Goal: Task Accomplishment & Management: Manage account settings

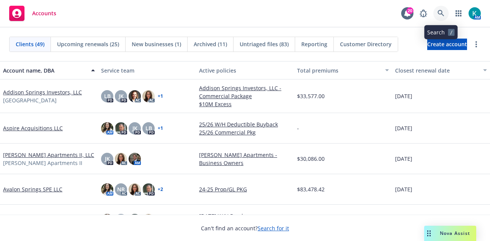
click at [444, 15] on icon at bounding box center [440, 13] width 7 height 7
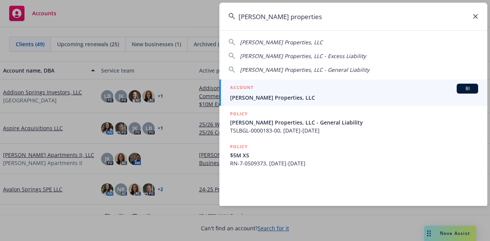
type input "[PERSON_NAME] properties"
click at [256, 89] on div "ACCOUNT BI" at bounding box center [354, 89] width 248 height 10
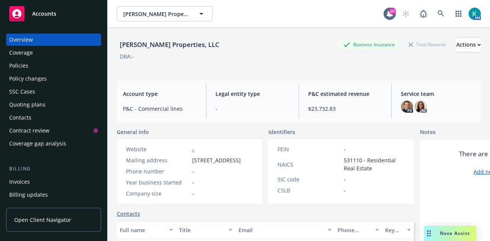
click at [73, 62] on div "Policies" at bounding box center [53, 66] width 89 height 12
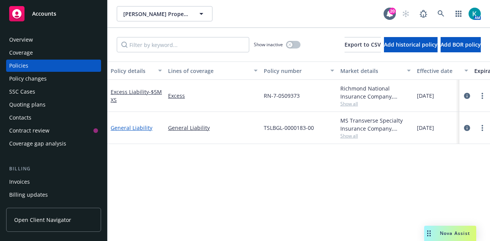
click at [135, 127] on link "General Liability" at bounding box center [132, 127] width 42 height 7
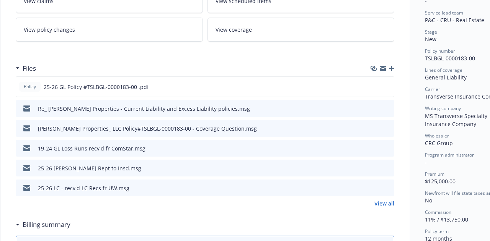
scroll to position [174, 0]
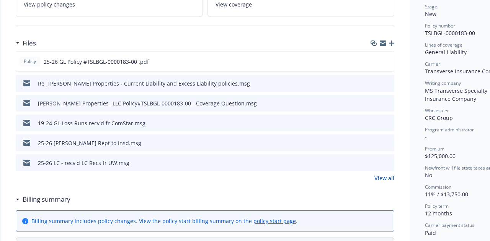
click at [393, 38] on div "Files" at bounding box center [205, 43] width 378 height 16
click at [391, 43] on icon "button" at bounding box center [391, 43] width 5 height 5
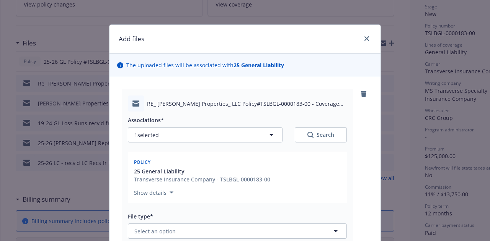
scroll to position [98, 0]
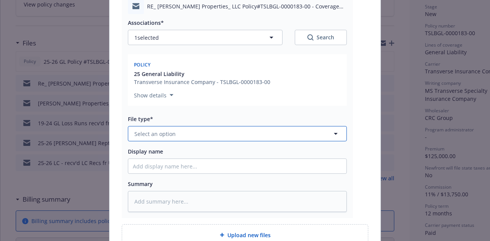
click at [264, 137] on button "Select an option" at bounding box center [237, 133] width 219 height 15
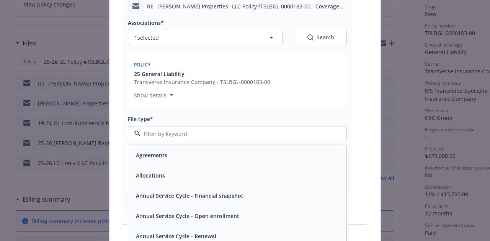
type input "e"
click at [264, 137] on input "e" at bounding box center [235, 134] width 191 height 8
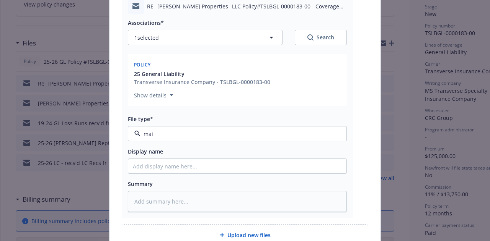
type input "mail"
click at [268, 152] on div "Email" at bounding box center [237, 155] width 209 height 11
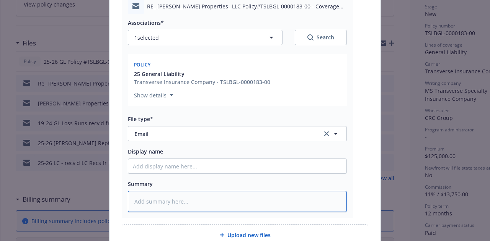
click at [271, 199] on textarea at bounding box center [237, 201] width 219 height 21
type textarea "x"
type textarea "EM"
type textarea "x"
type textarea "EMF"
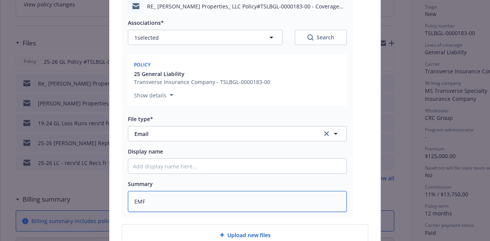
type textarea "x"
type textarea "EMF c"
type textarea "x"
type textarea "EMF ca"
type textarea "x"
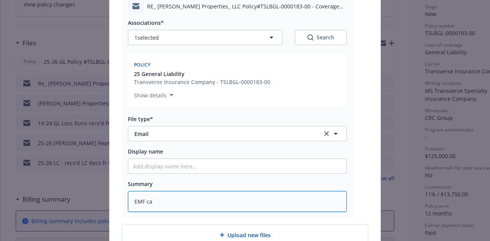
type textarea "EMF car"
type textarea "x"
type textarea "EMF [PERSON_NAME]"
type textarea "x"
type textarea "EMF [PERSON_NAME]"
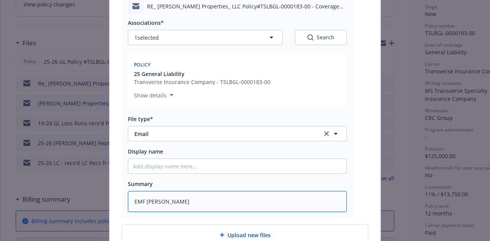
type textarea "x"
type textarea "EMF [PERSON_NAME]"
type textarea "x"
type textarea "EMF carrier"
type textarea "x"
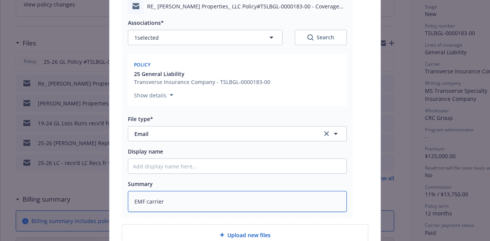
type textarea "EMF carrier"
type textarea "x"
type textarea "EMF [PERSON_NAME]"
type textarea "x"
type textarea "EMF [PERSON_NAME]"
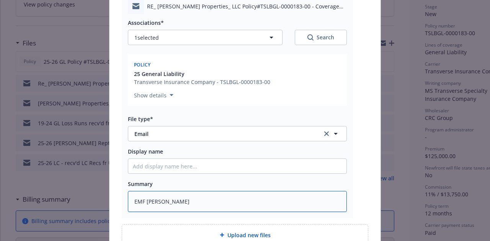
type textarea "x"
type textarea "EMF [PERSON_NAME]"
type textarea "x"
type textarea "EMF ca"
type textarea "x"
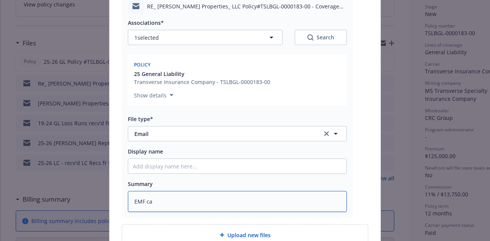
type textarea "EMF c"
type textarea "x"
type textarea "EMF"
type textarea "x"
type textarea "EMF U"
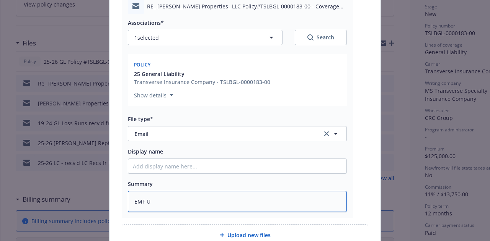
type textarea "x"
type textarea "EMF UW"
type textarea "x"
type textarea "EMF UW c"
type textarea "x"
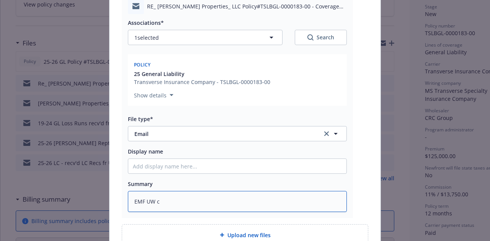
type textarea "EMF UW co"
type textarea "x"
type textarea "EMF UW con"
type textarea "x"
type textarea "EMF UW confi"
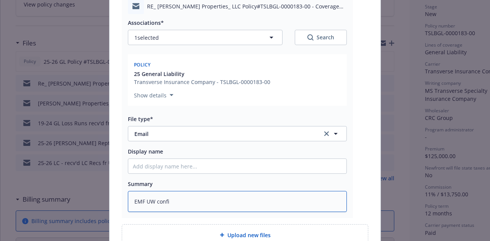
type textarea "x"
type textarea "EMF UW confir"
type textarea "x"
type textarea "EMF UW confirm"
type textarea "x"
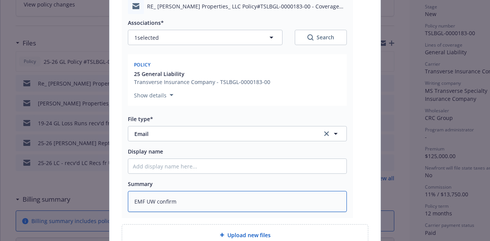
type textarea "EMF UW confirmi"
type textarea "x"
type textarea "EMF UW confirmin"
type textarea "x"
type textarea "EMF UW confirming"
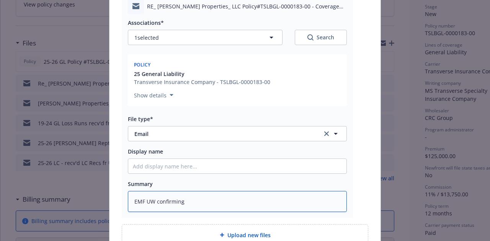
type textarea "x"
type textarea "EMF UW confirming m"
type textarea "x"
type textarea "EMF UW confirming mo"
type textarea "x"
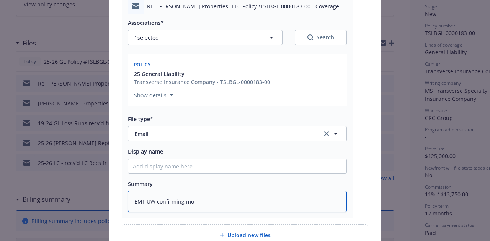
type textarea "EMF UW confirming mol"
type textarea "x"
type textarea "EMF UW confirming mold"
type textarea "x"
type textarea "EMF UW confirming mold"
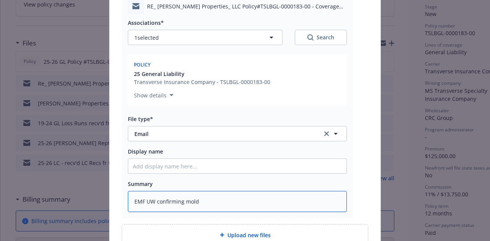
type textarea "x"
type textarea "EMF UW confirming mold e"
type textarea "x"
type textarea "EMF UW confirming mold exc"
type textarea "x"
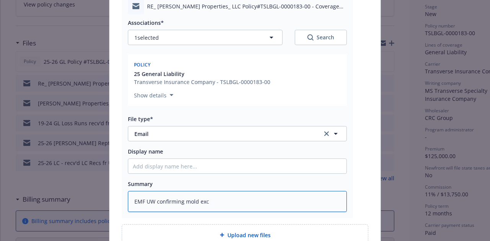
type textarea "EMF UW confirming mold excl"
type textarea "x"
type textarea "EMF UW confirming mold exclu"
type textarea "x"
type textarea "EMF UW confirming mold exclusi"
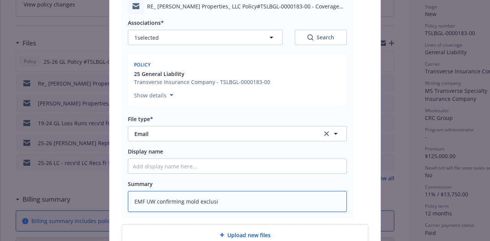
type textarea "x"
type textarea "EMF UW confirming mold exclusio"
type textarea "x"
type textarea "EMF UW confirming mold exclusion"
type textarea "x"
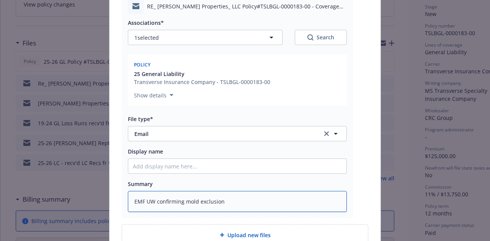
type textarea "EMF UW confirming mold exclusion"
type textarea "x"
type textarea "EMF UW confirming mold exclusion o"
type textarea "x"
type textarea "EMF UW confirming mold exclusion on"
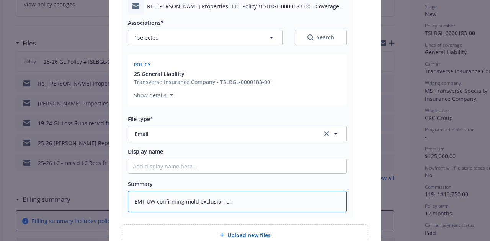
type textarea "x"
type textarea "EMF UW confirming mold exclusion on"
type textarea "x"
type textarea "EMF UW confirming mold exclusion on po"
type textarea "x"
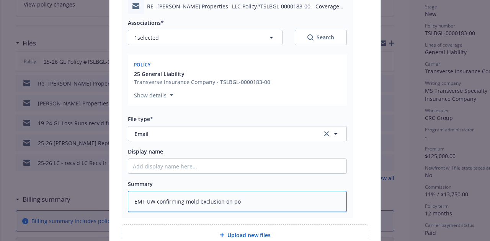
type textarea "EMF UW confirming mold exclusion on pol"
type textarea "x"
type textarea "EMF UW confirming mold exclusion on poli"
type textarea "x"
type textarea "EMF UW confirming mold exclusion on policy"
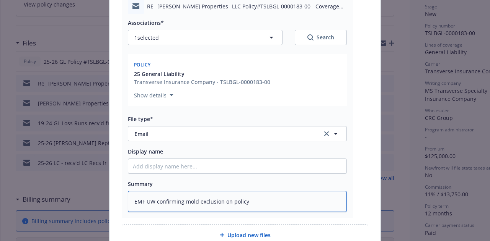
type textarea "x"
type textarea "EMF UW confirming mold exclusion on policy"
type textarea "x"
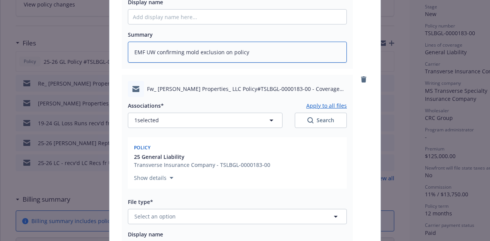
scroll to position [311, 0]
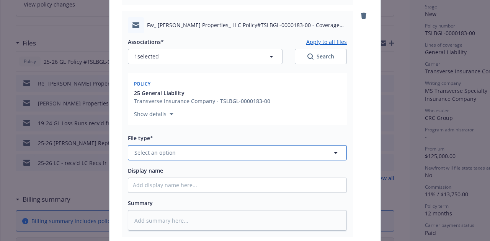
click at [190, 150] on button "Select an option" at bounding box center [237, 152] width 219 height 15
type input "email"
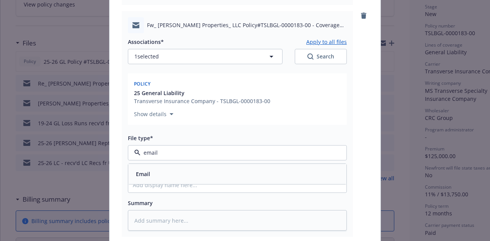
click at [207, 177] on div "Email" at bounding box center [237, 174] width 209 height 11
click at [221, 218] on textarea at bounding box center [237, 220] width 219 height 21
type textarea "x"
type textarea "EM"
type textarea "x"
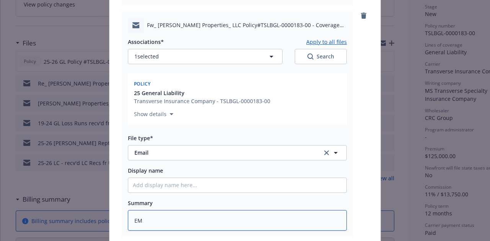
type textarea "EMY"
type textarea "x"
type textarea "EM"
type textarea "x"
type textarea "EMT"
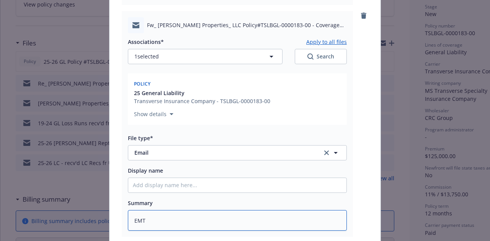
type textarea "x"
type textarea "EMT i"
type textarea "x"
type textarea "EMT in"
type textarea "x"
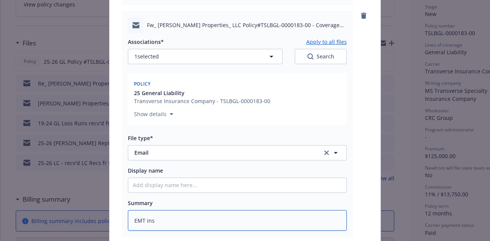
type textarea "EMT insd"
type textarea "x"
type textarea "EMT insd"
type textarea "x"
type textarea "EMT insd"
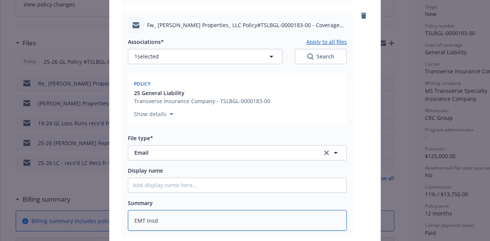
type textarea "x"
type textarea "EMT ins"
type textarea "x"
type textarea "EMT in"
type textarea "x"
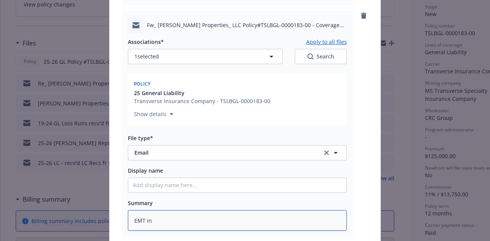
type textarea "EMT i"
type textarea "x"
type textarea "EMT"
type textarea "x"
type textarea "EMT"
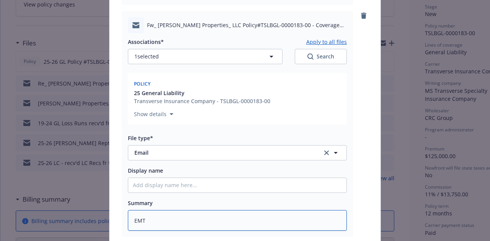
type textarea "x"
type textarea "EM"
type textarea "x"
type textarea "E"
type textarea "x"
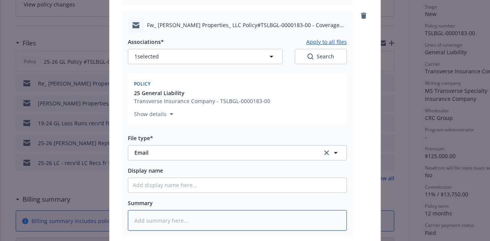
type textarea "x"
type textarea "pr"
type textarea "x"
type textarea "pro"
type textarea "x"
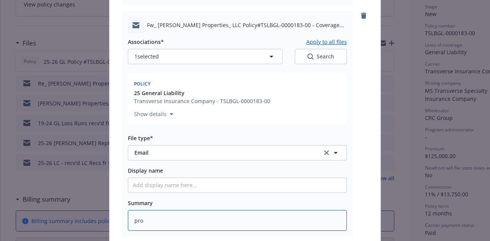
type textarea "prod"
type textarea "x"
type textarea "produ"
type textarea "x"
type textarea "produe"
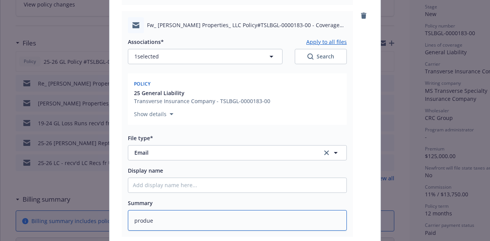
type textarea "x"
type textarea "produer"
type textarea "x"
type textarea "produe"
type textarea "x"
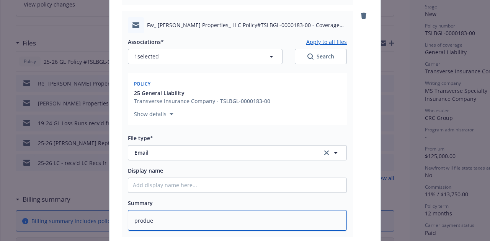
type textarea "produ"
type textarea "x"
type textarea "prod"
type textarea "x"
type textarea "pro"
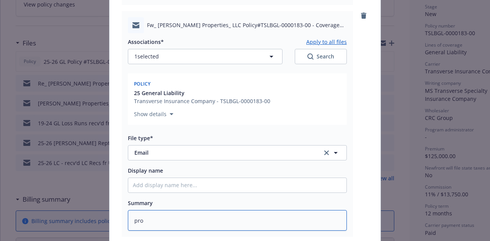
type textarea "x"
type textarea "pr"
type textarea "x"
type textarea "p"
type textarea "x"
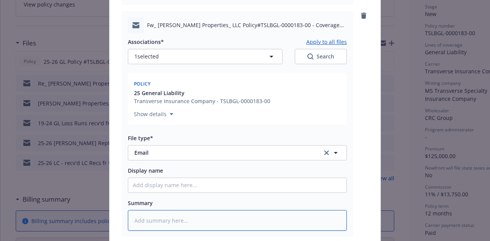
type textarea "x"
type textarea "p"
type textarea "x"
type textarea "pr"
type textarea "x"
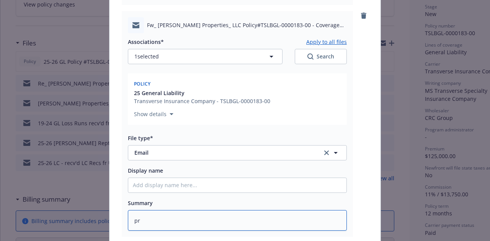
type textarea "pro"
type textarea "x"
type textarea "prod"
type textarea "x"
type textarea "produ"
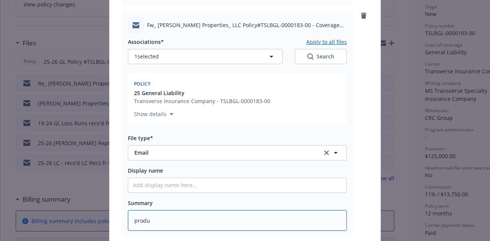
type textarea "x"
type textarea "produc"
type textarea "x"
type textarea "producer"
type textarea "x"
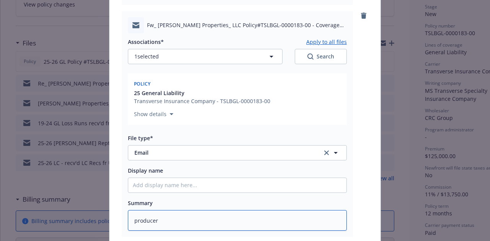
type textarea "produce"
type textarea "x"
type textarea "produc"
type textarea "x"
type textarea "produ"
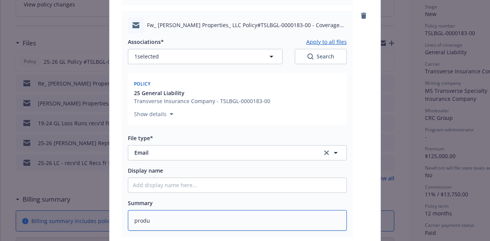
type textarea "x"
type textarea "prod"
type textarea "x"
type textarea "pro"
type textarea "x"
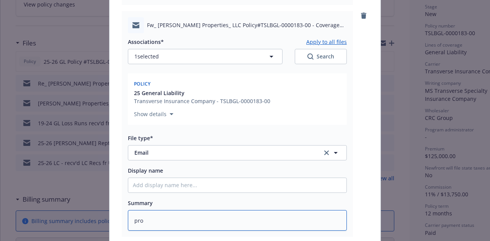
type textarea "pr"
type textarea "x"
type textarea "p"
type textarea "x"
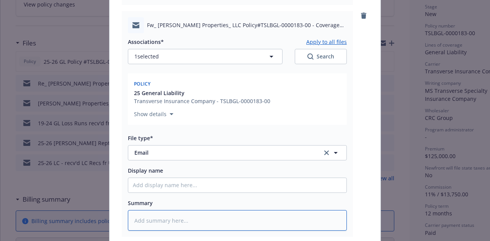
type textarea "P"
type textarea "x"
type textarea "Pr"
type textarea "x"
type textarea "Pro"
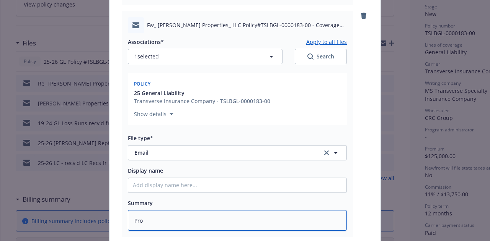
type textarea "x"
type textarea "Prod"
type textarea "x"
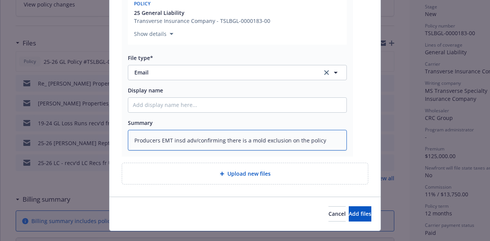
scroll to position [392, 0]
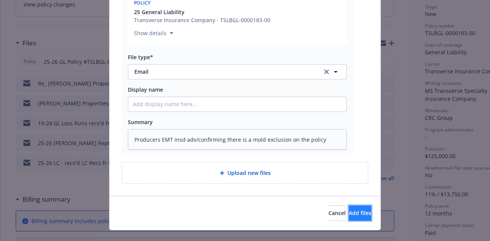
click at [353, 210] on span "Add files" at bounding box center [360, 213] width 23 height 7
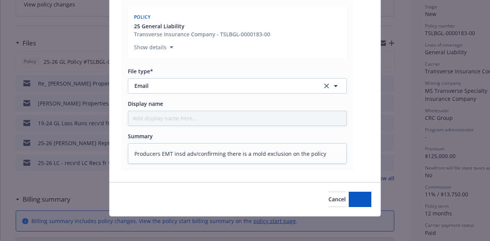
scroll to position [377, 0]
